Goal: Task Accomplishment & Management: Manage account settings

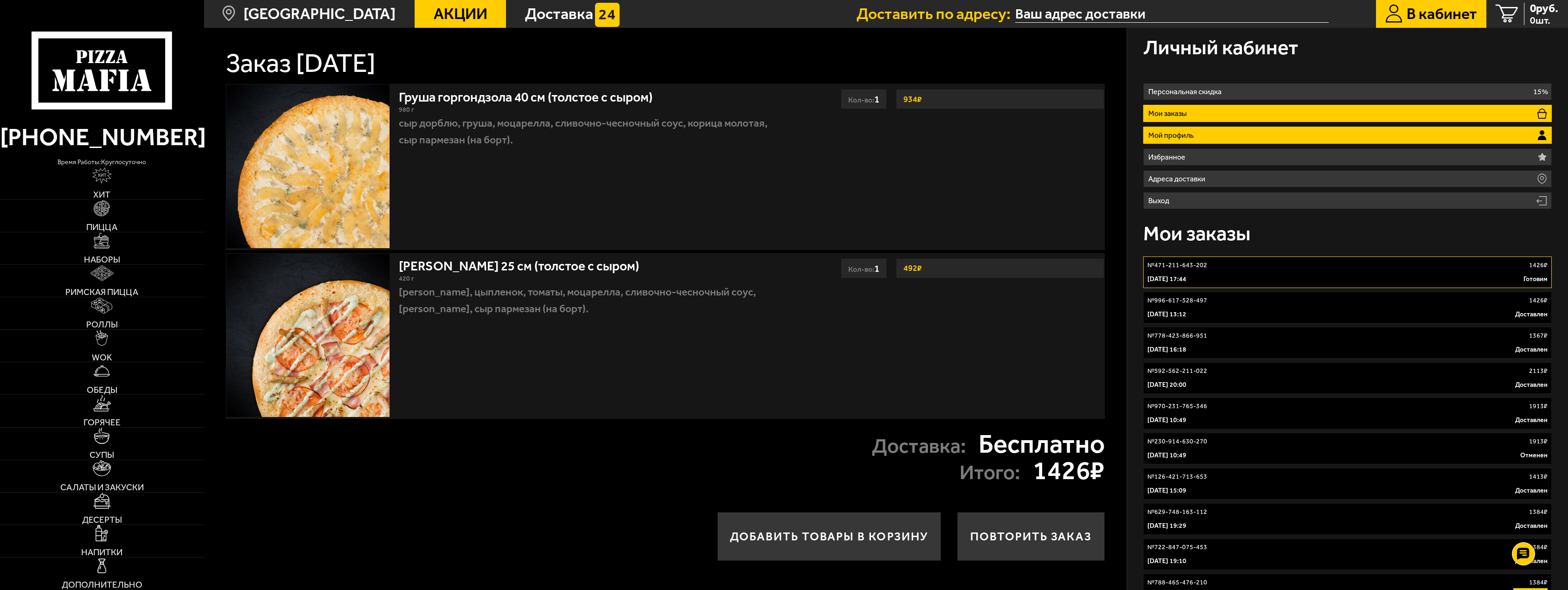
click at [1189, 133] on p "Мой профиль" at bounding box center [1173, 135] width 49 height 7
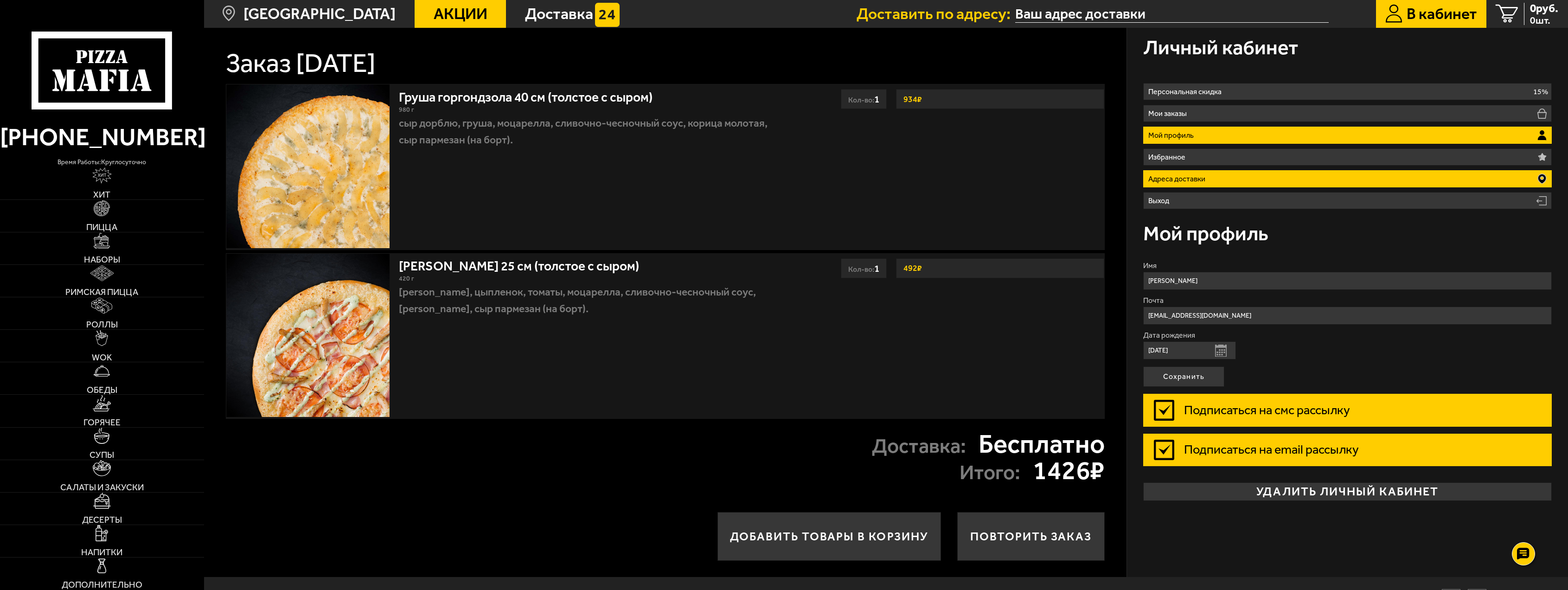
click at [1181, 182] on p "Адреса доставки" at bounding box center [1178, 179] width 61 height 7
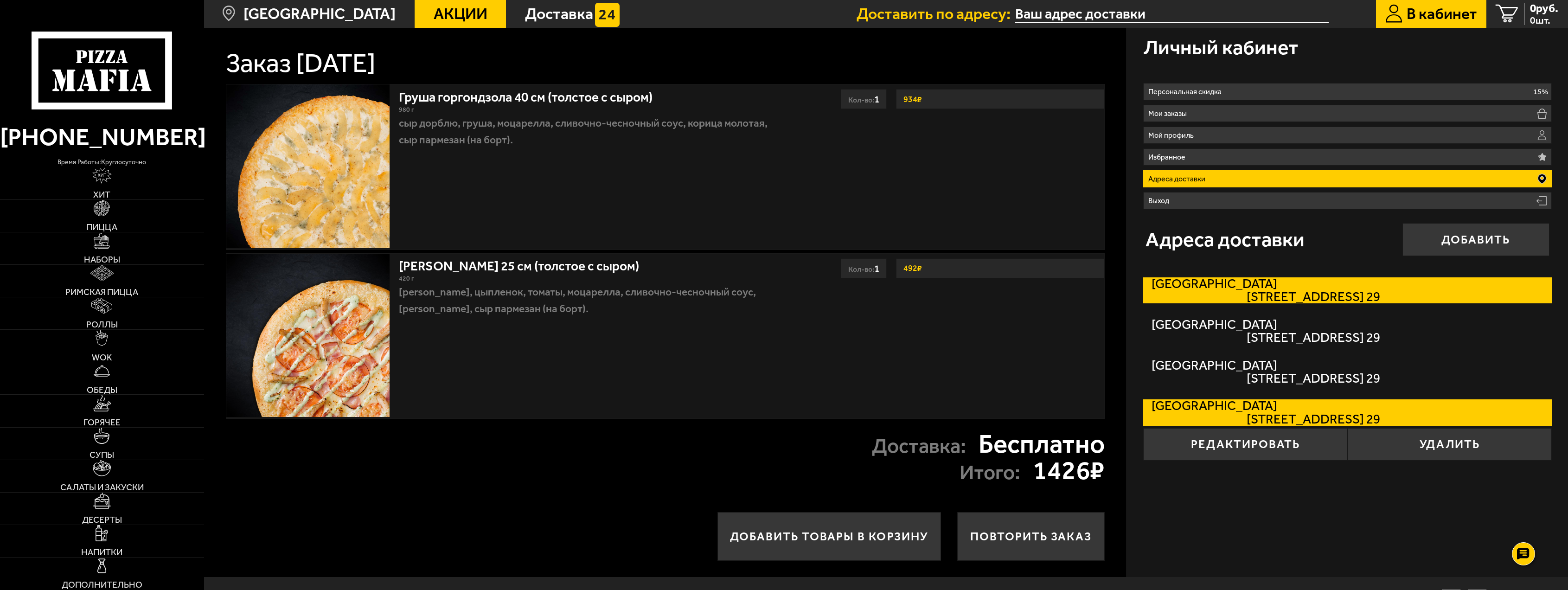
click at [1377, 291] on span "[STREET_ADDRESS] 29" at bounding box center [1265, 297] width 228 height 13
click at [0, 0] on input "[STREET_ADDRESS] 29" at bounding box center [0, 0] width 0 height 0
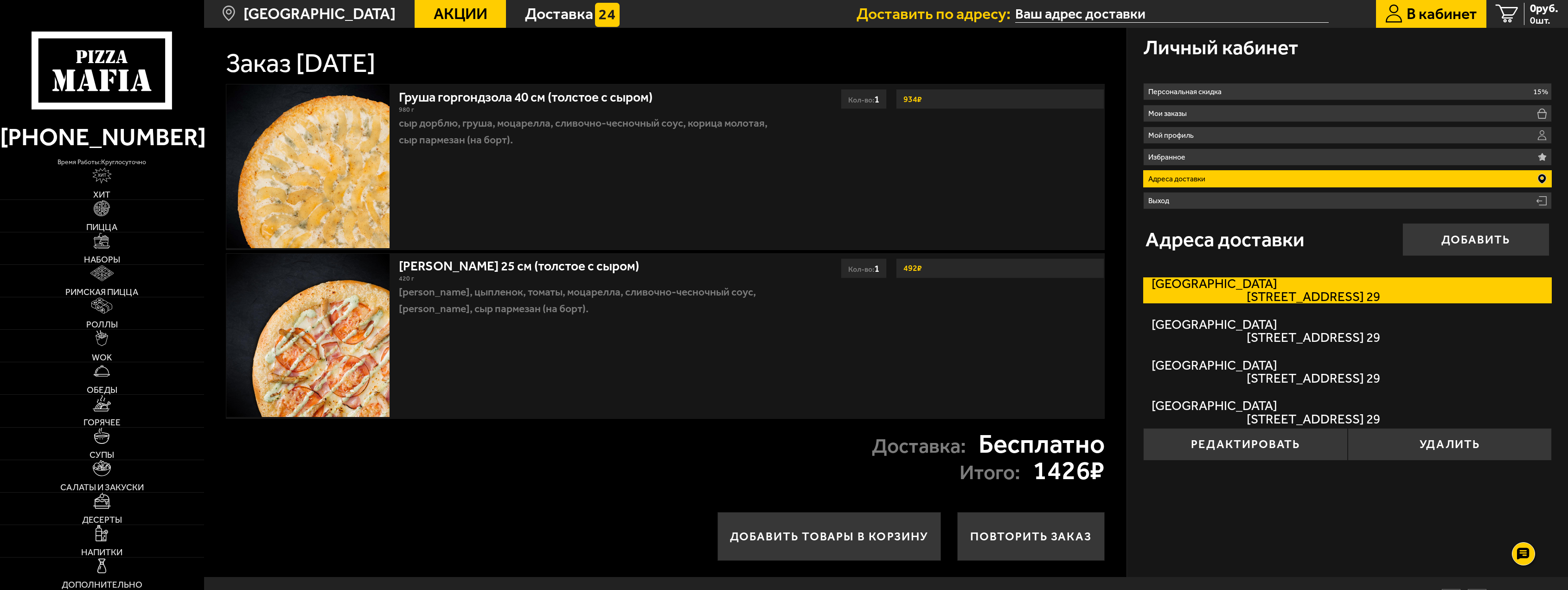
type input "[STREET_ADDRESS]"
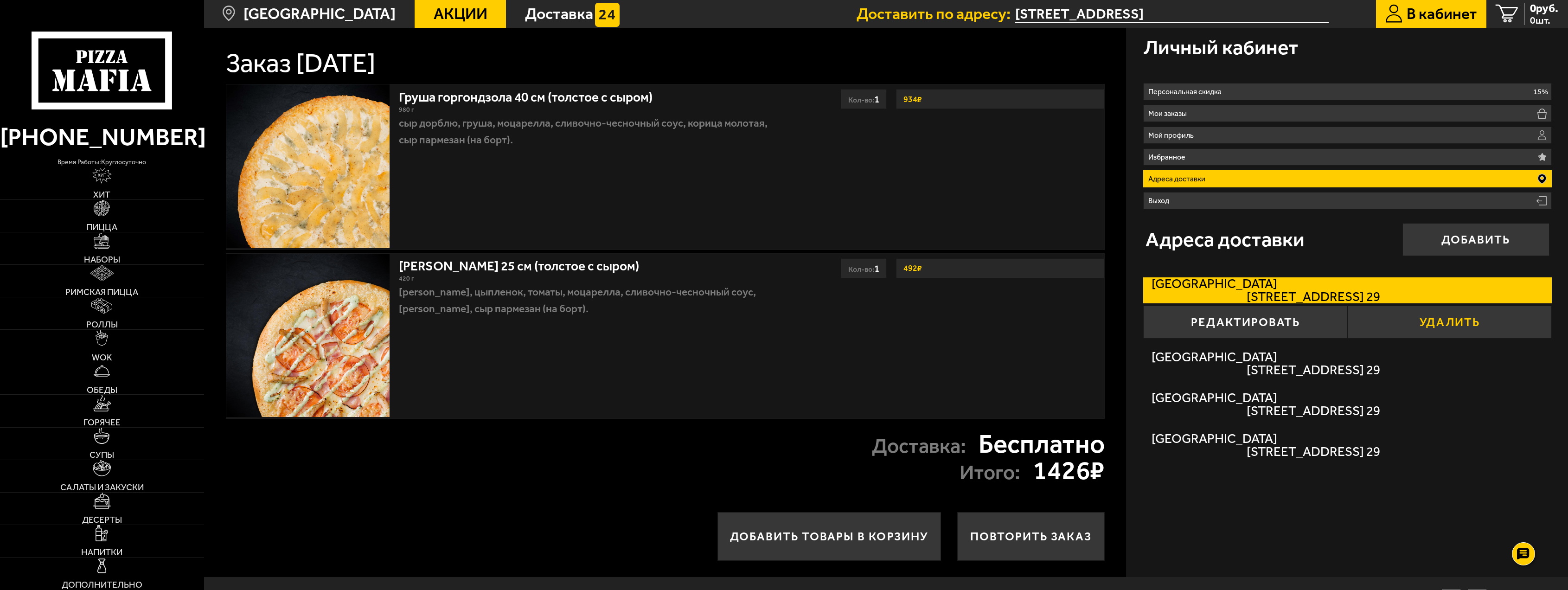
click at [1439, 321] on button "Удалить" at bounding box center [1450, 322] width 204 height 33
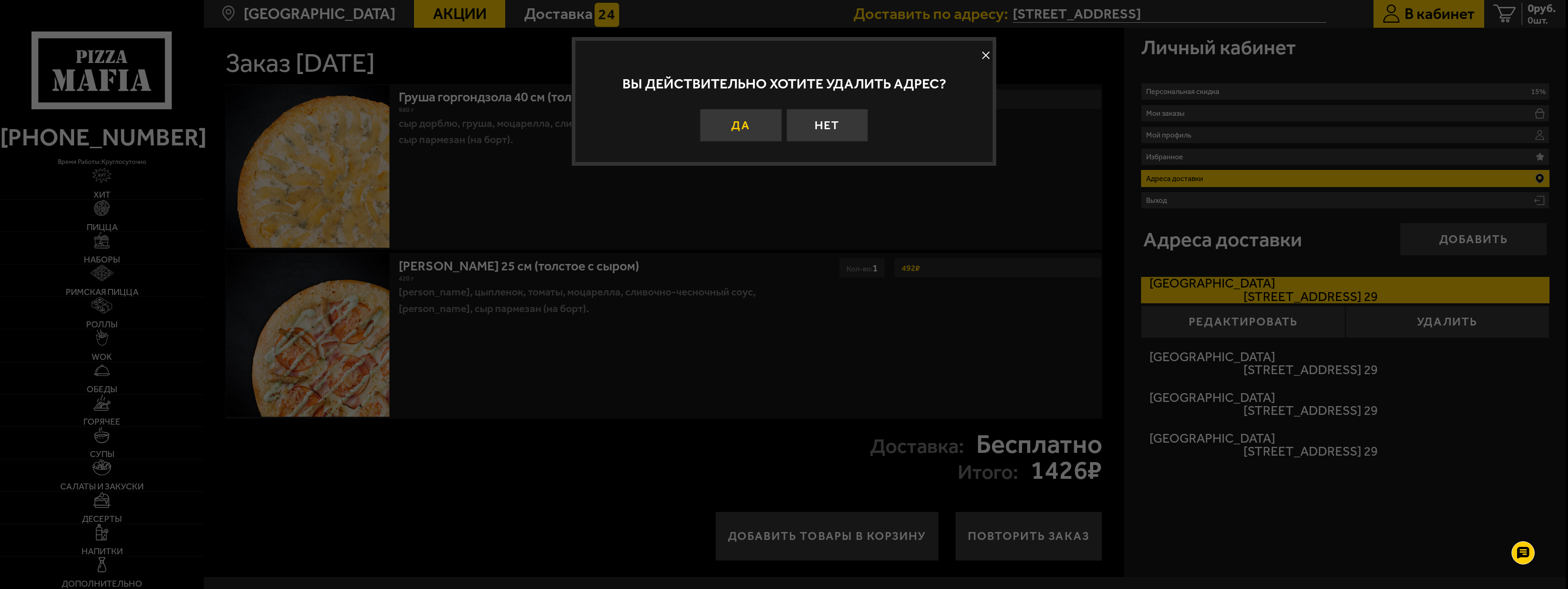
click at [753, 127] on button "Да" at bounding box center [741, 124] width 81 height 33
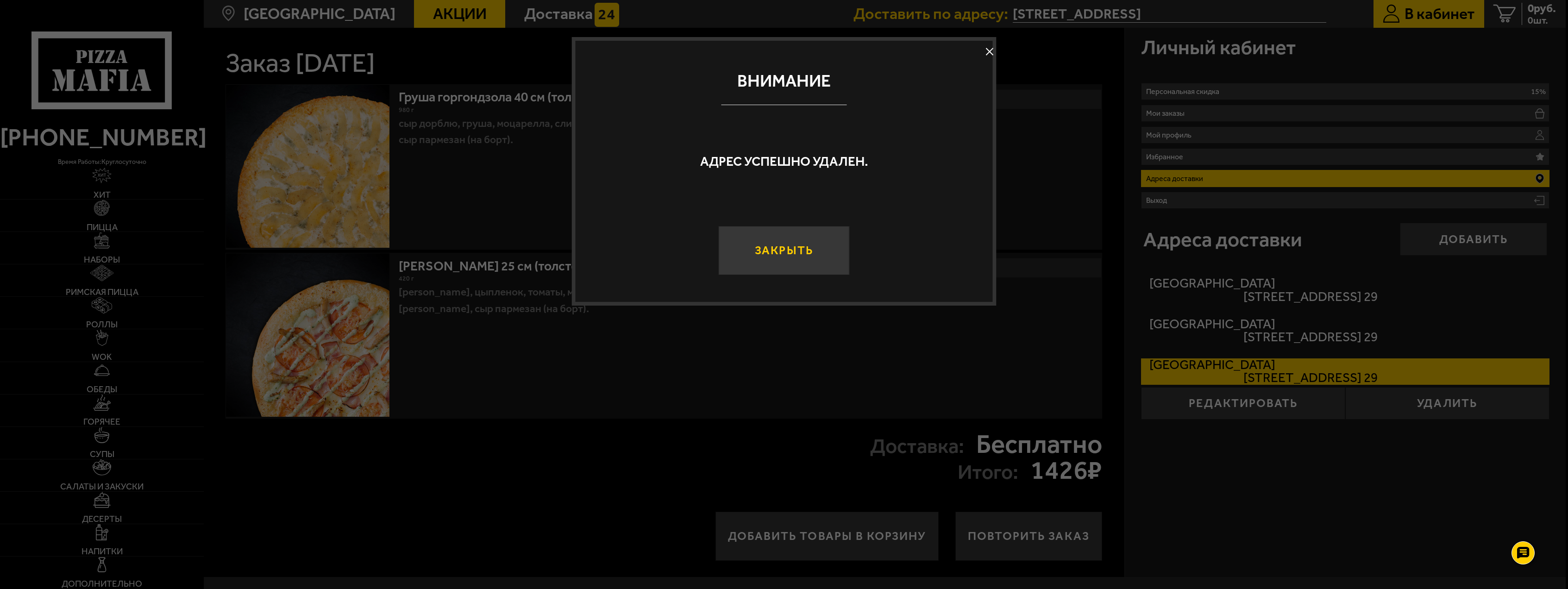
click at [807, 253] on button "Закрыть" at bounding box center [784, 250] width 131 height 49
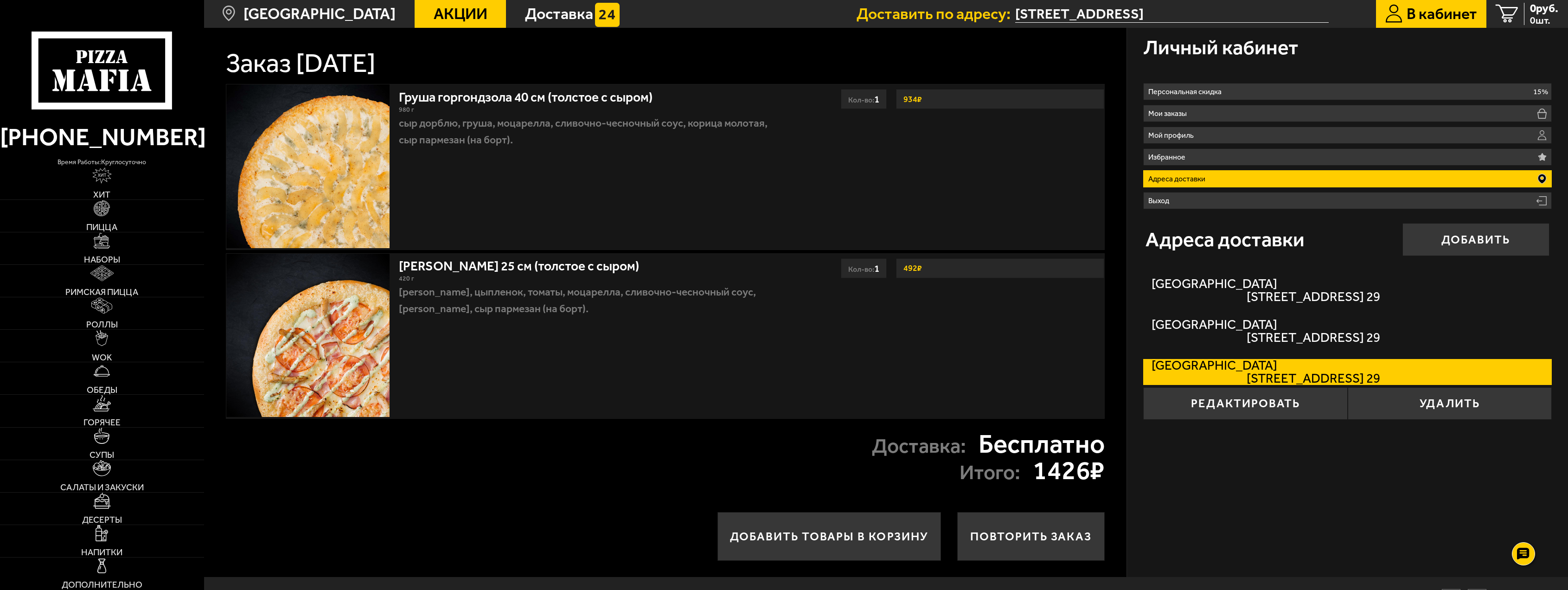
click at [1267, 371] on label "[STREET_ADDRESS] 29" at bounding box center [1347, 372] width 408 height 26
click at [0, 0] on input "[STREET_ADDRESS] 29" at bounding box center [0, 0] width 0 height 0
click at [1438, 411] on button "Удалить" at bounding box center [1450, 403] width 204 height 33
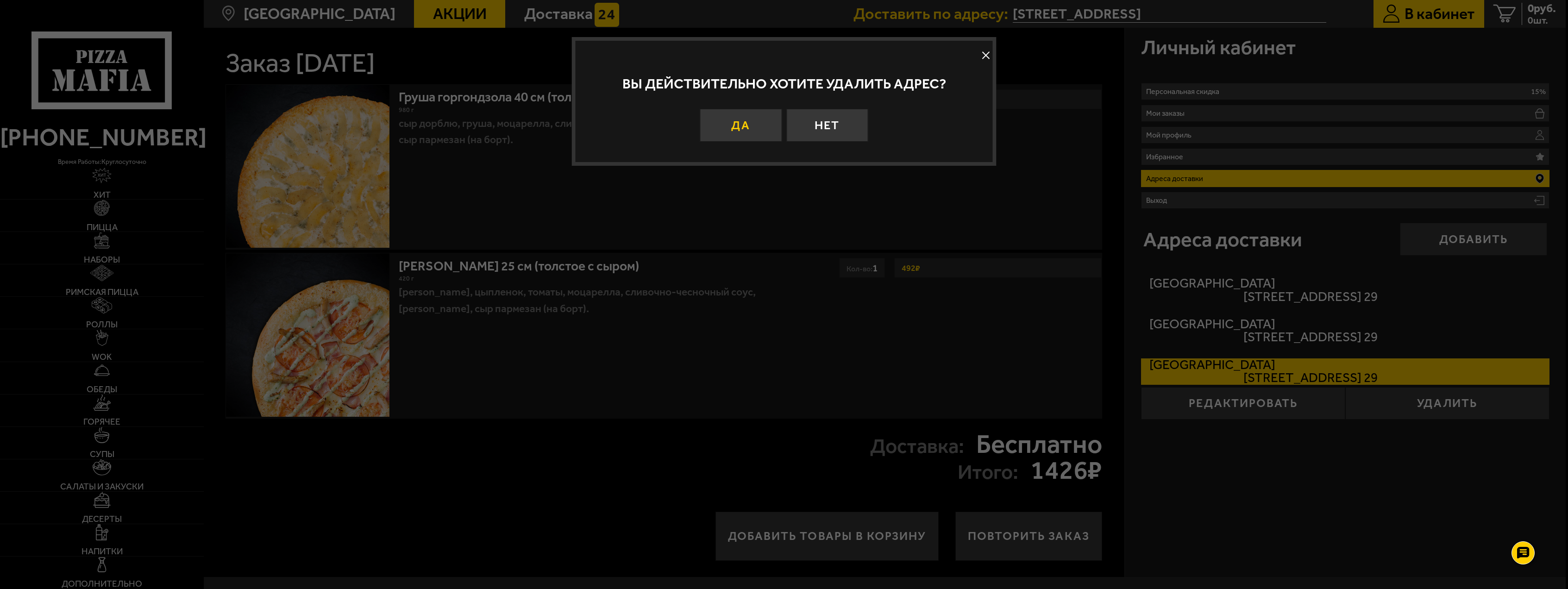
click at [743, 128] on button "Да" at bounding box center [741, 124] width 81 height 33
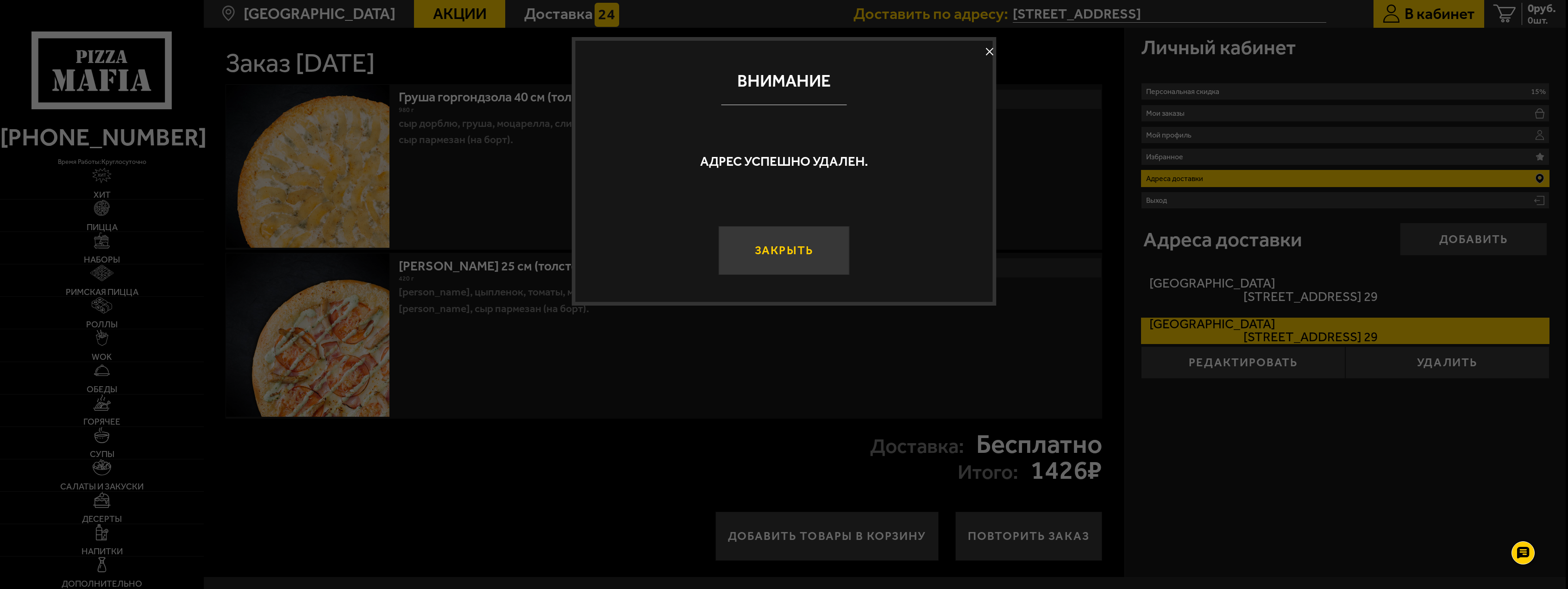
click at [808, 246] on button "Закрыть" at bounding box center [784, 250] width 131 height 49
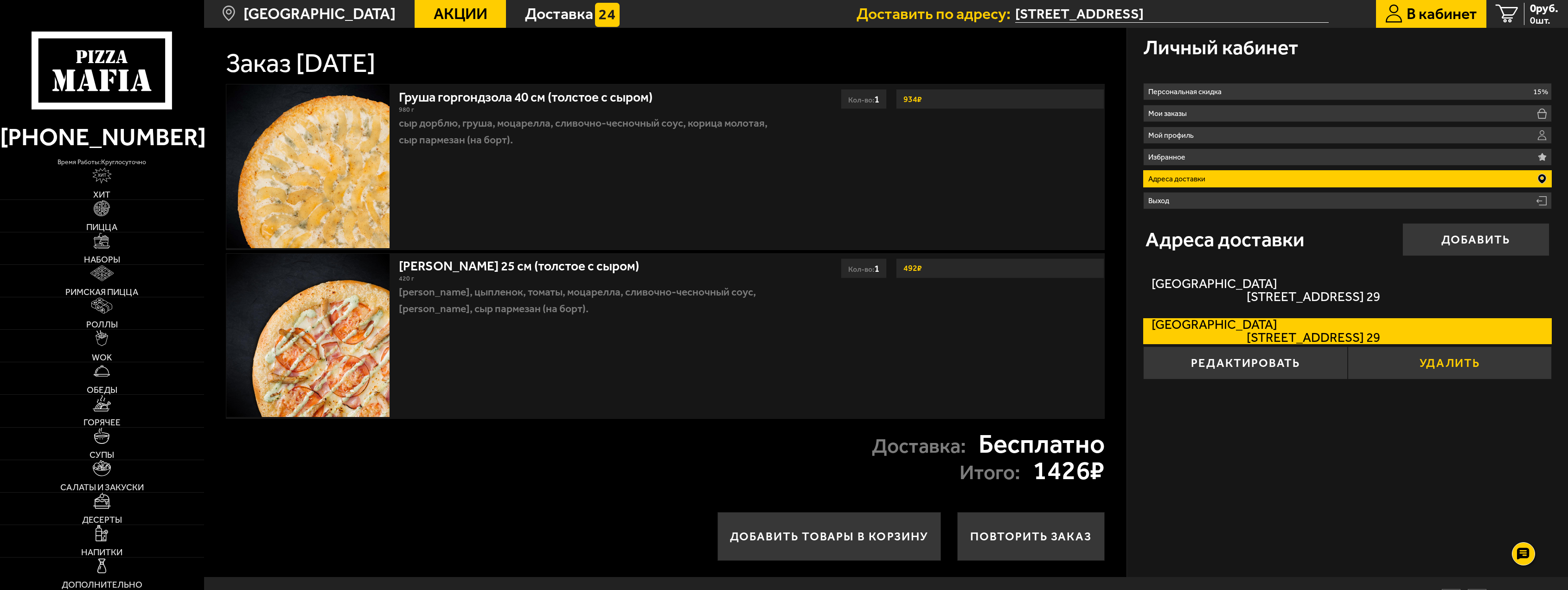
click at [1450, 363] on button "Удалить" at bounding box center [1450, 362] width 204 height 33
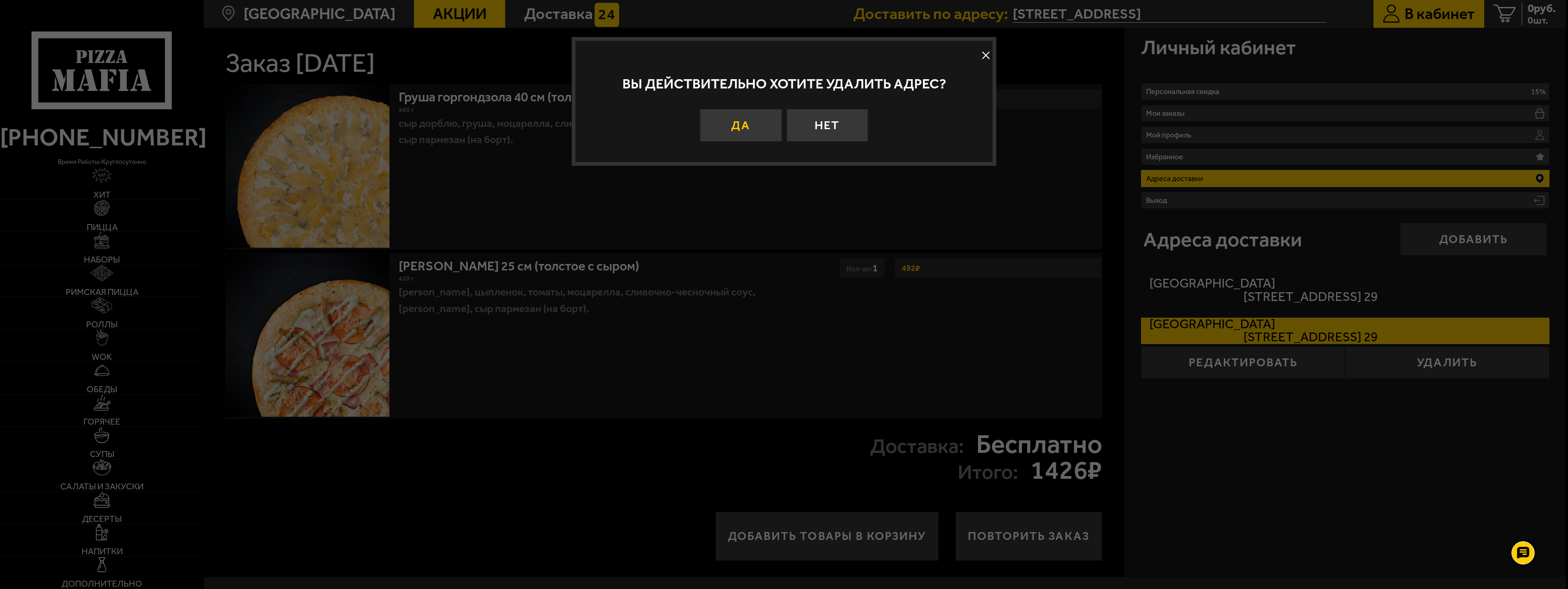
click at [749, 132] on button "Да" at bounding box center [741, 124] width 81 height 33
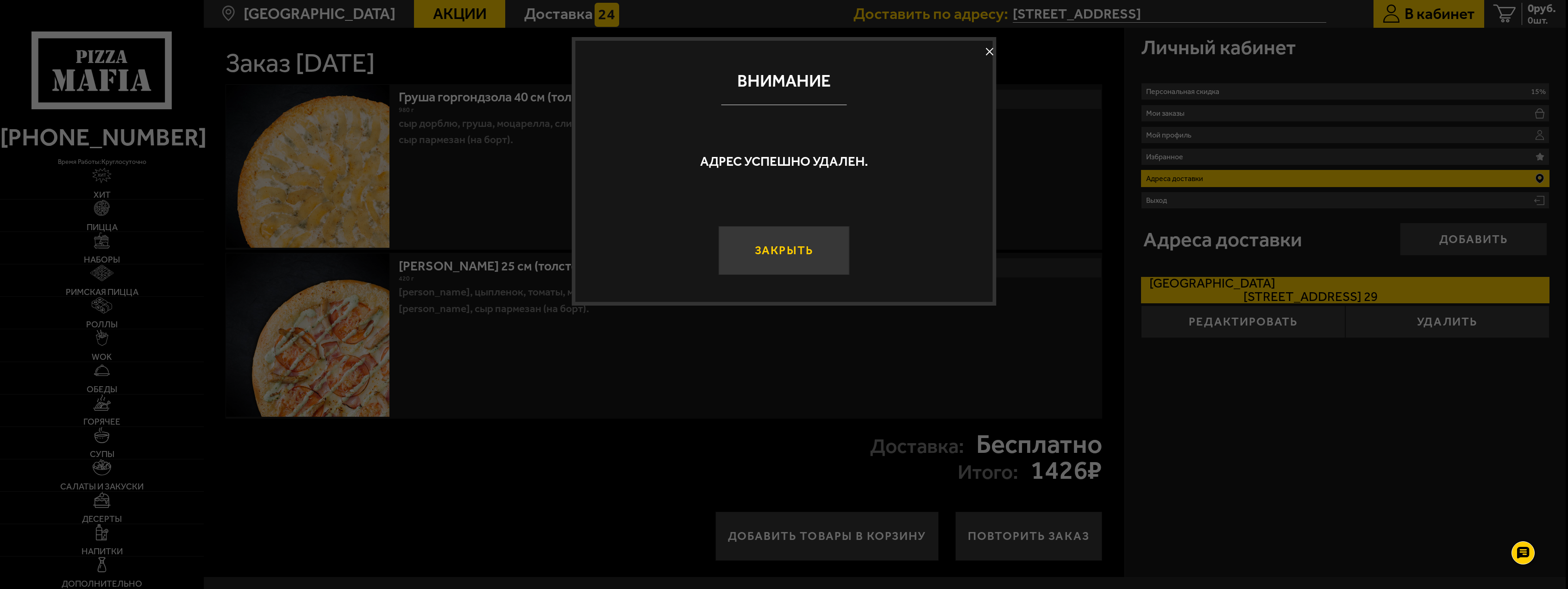
click at [776, 245] on button "Закрыть" at bounding box center [784, 250] width 131 height 49
